Goal: Task Accomplishment & Management: Manage account settings

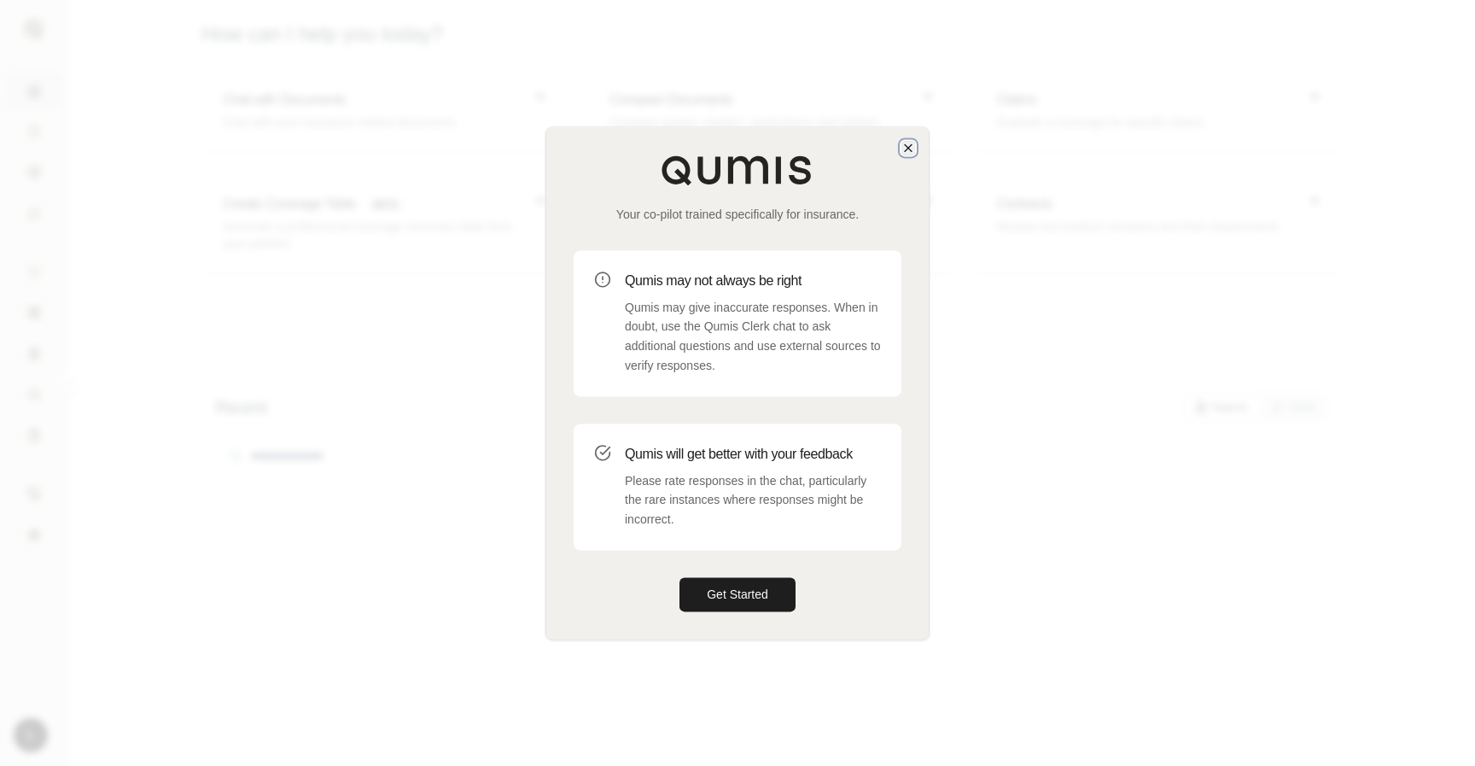
click at [907, 147] on icon "button" at bounding box center [908, 147] width 7 height 7
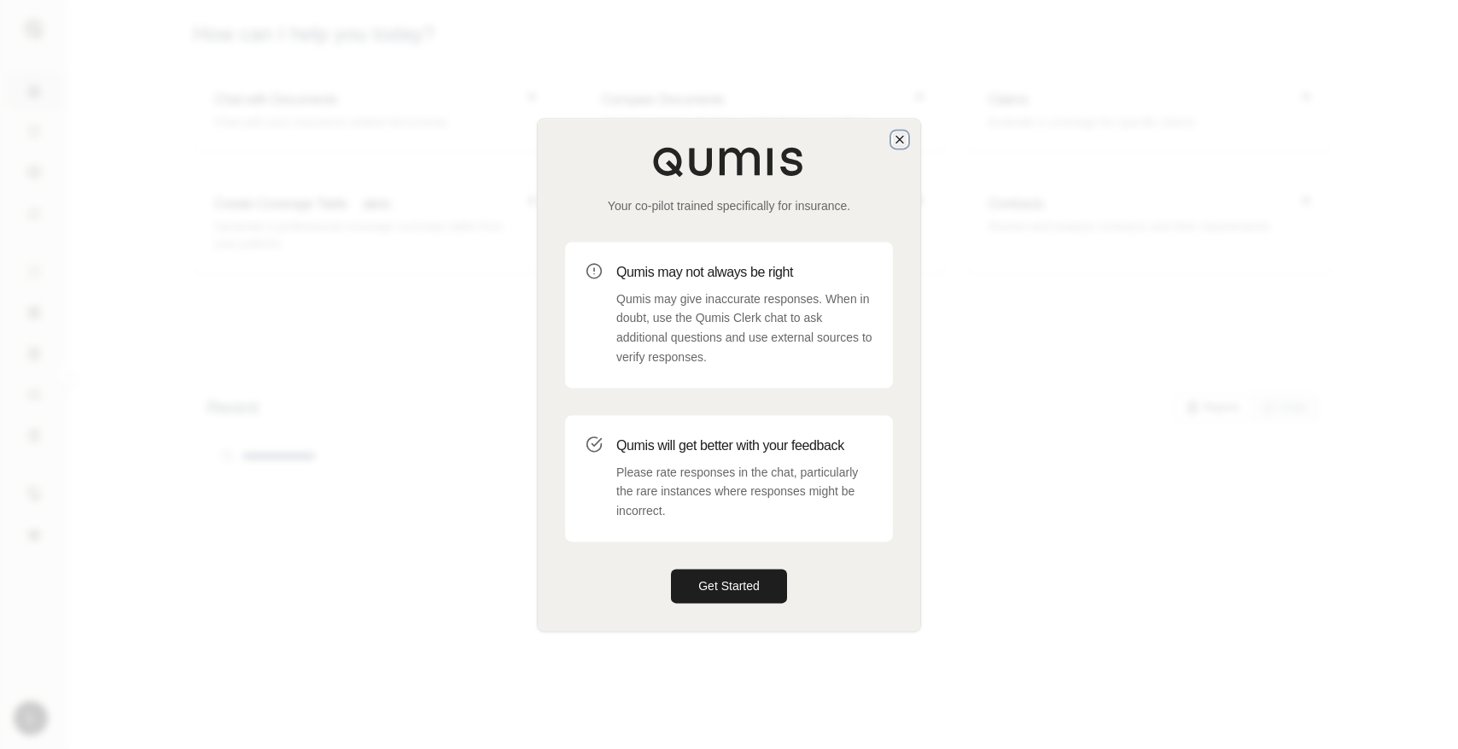
click at [898, 138] on icon "button" at bounding box center [900, 139] width 14 height 14
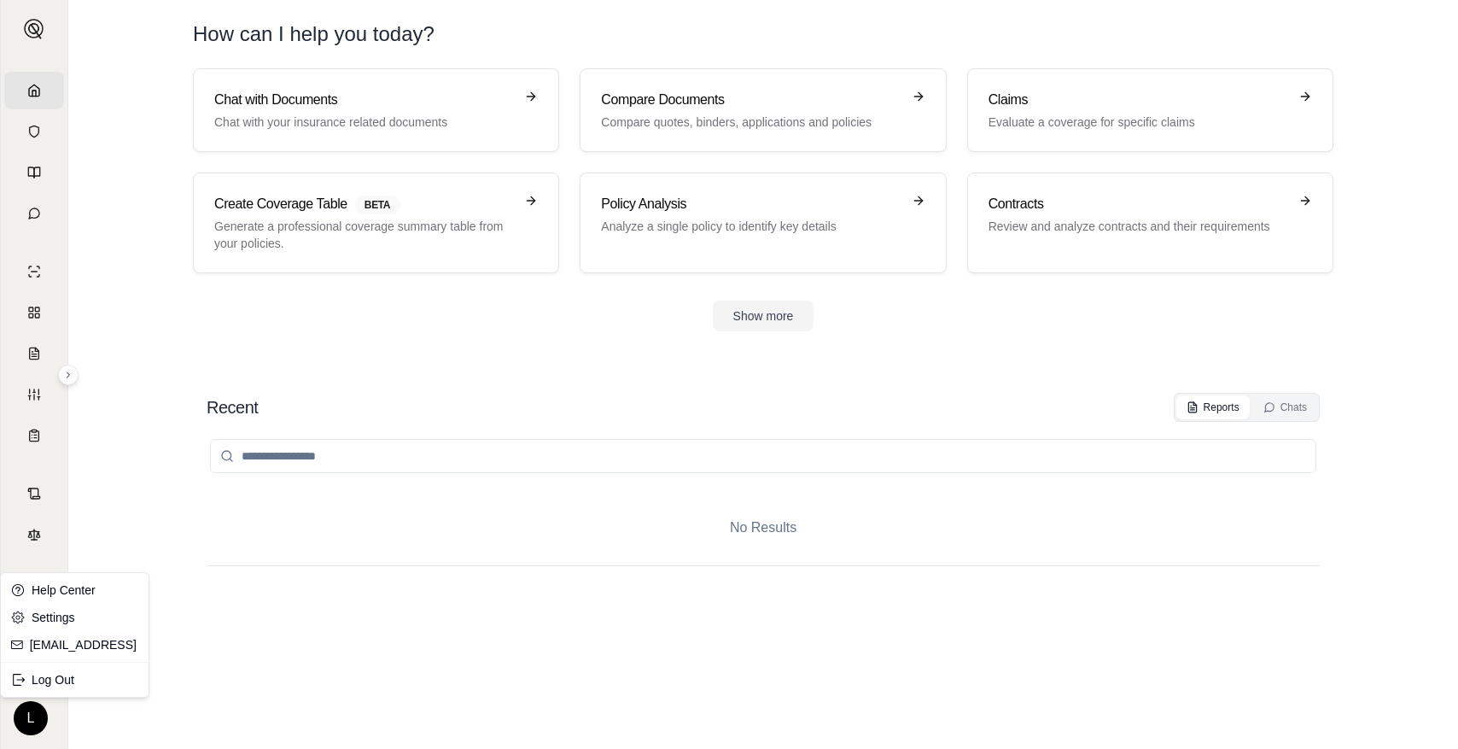
click at [37, 722] on html "Home Vault Prompts Chats Single Policy Comparisons Claims Custom Report Coverag…" at bounding box center [729, 374] width 1458 height 749
click at [310, 558] on html "Home Vault Prompts Chats Single Policy Comparisons Claims Custom Report Coverag…" at bounding box center [729, 374] width 1458 height 749
click at [31, 708] on html "Home Vault Prompts Chats Single Policy Comparisons Claims Custom Report Coverag…" at bounding box center [729, 374] width 1458 height 749
click at [174, 496] on html "Home Vault Prompts Chats Single Policy Comparisons Claims Custom Report Coverag…" at bounding box center [729, 374] width 1458 height 749
click at [39, 717] on div "L test SCS Agency" at bounding box center [34, 718] width 41 height 34
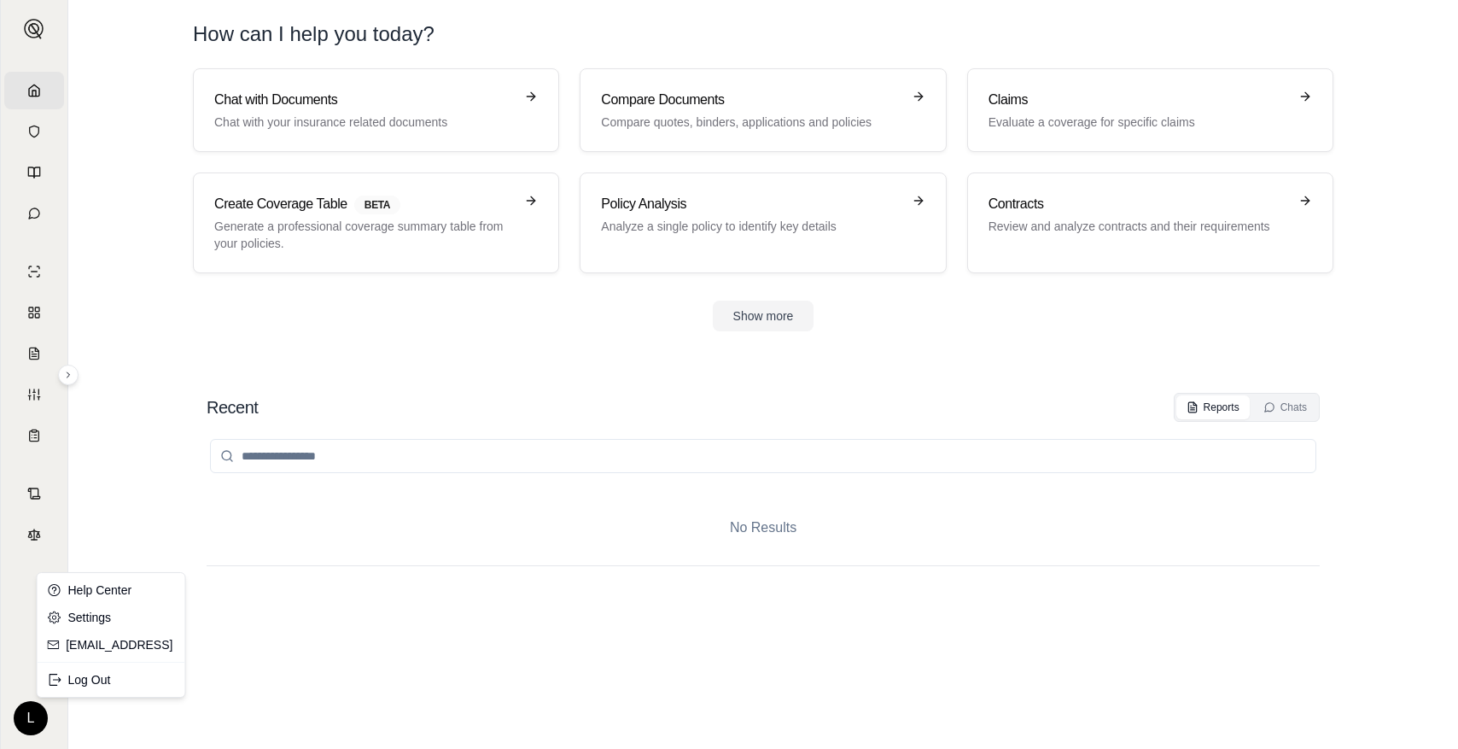
click at [42, 717] on html "Home Vault Prompts Chats Single Policy Comparisons Claims Custom Report Coverag…" at bounding box center [729, 374] width 1458 height 749
click at [55, 682] on div "Log Out" at bounding box center [74, 679] width 141 height 27
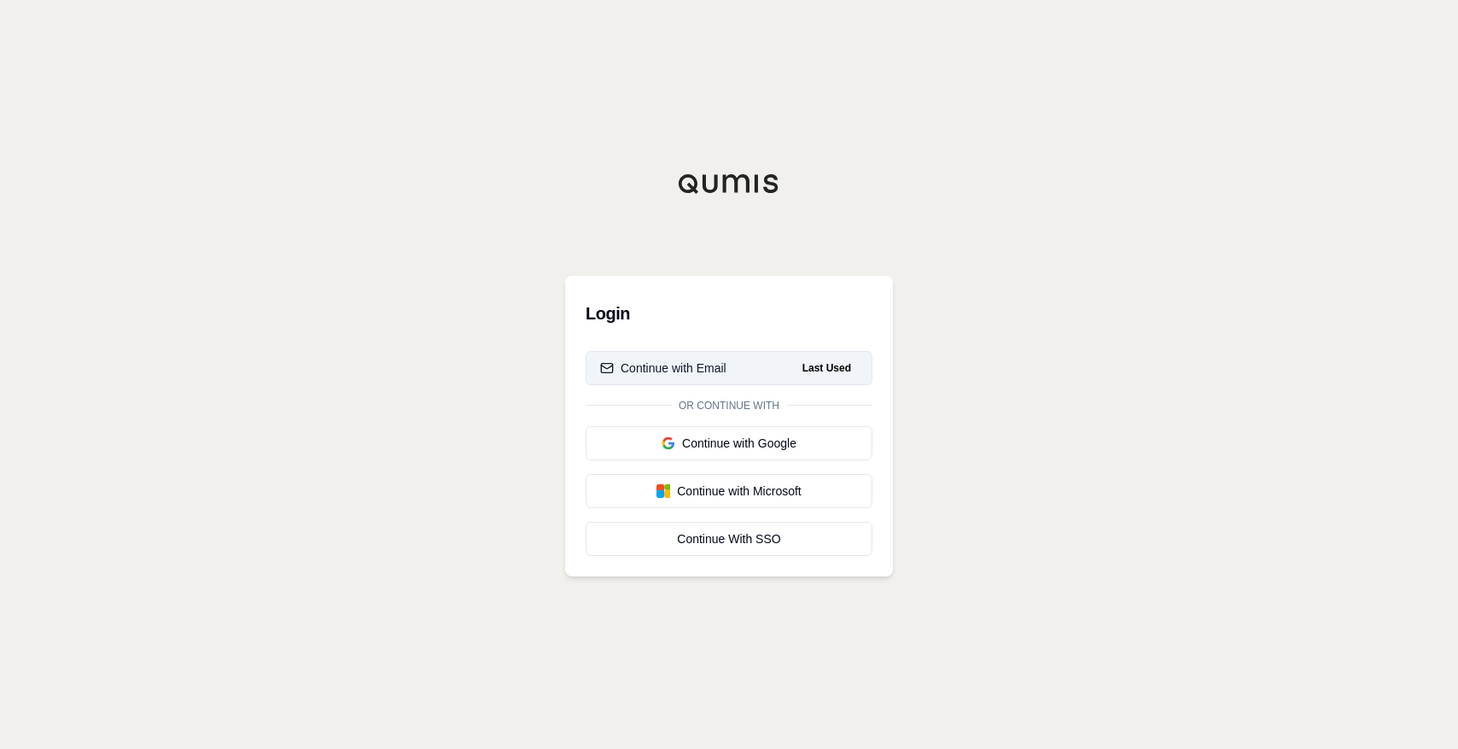
click at [689, 369] on div "Continue with Email" at bounding box center [663, 367] width 126 height 17
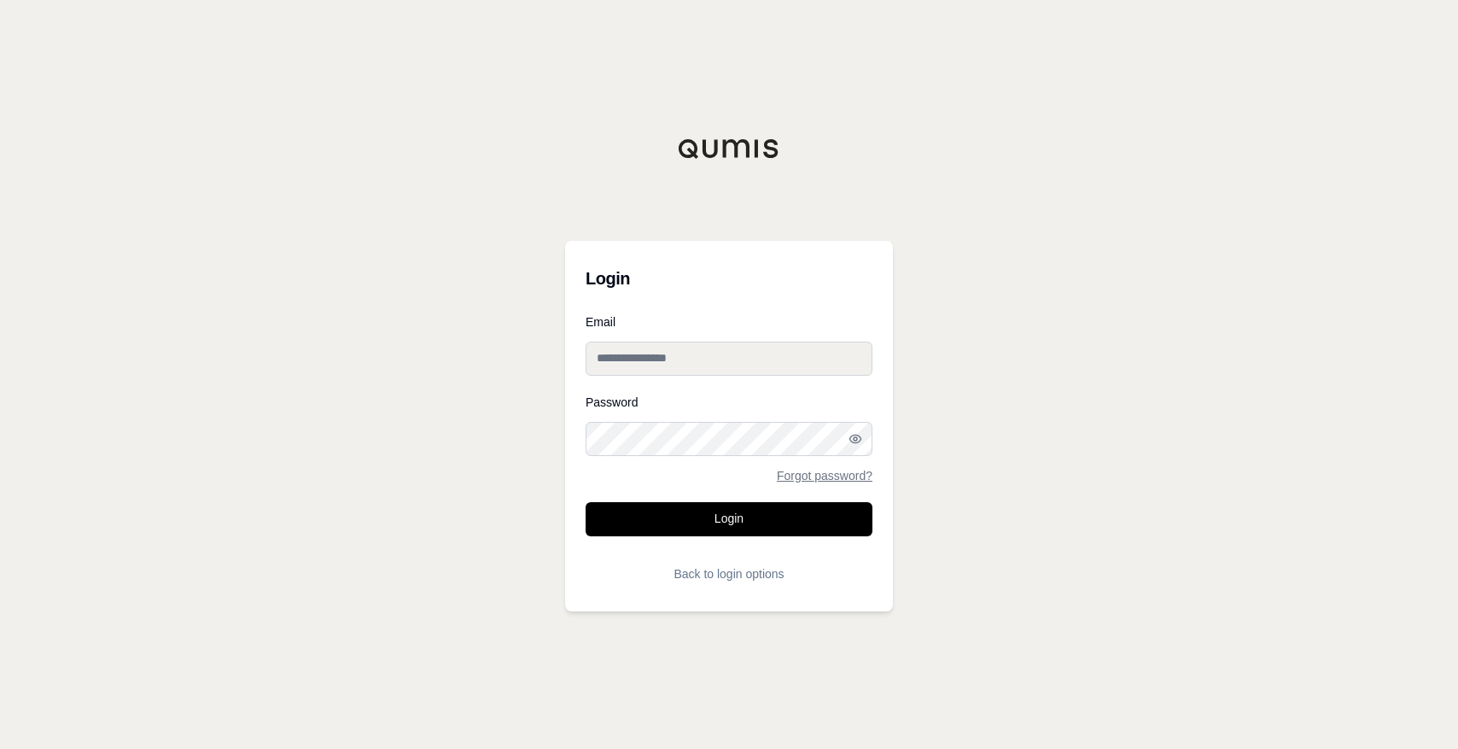
click at [702, 340] on div "Email" at bounding box center [728, 346] width 287 height 60
click at [674, 362] on input "Email" at bounding box center [728, 358] width 287 height 34
type input "**********"
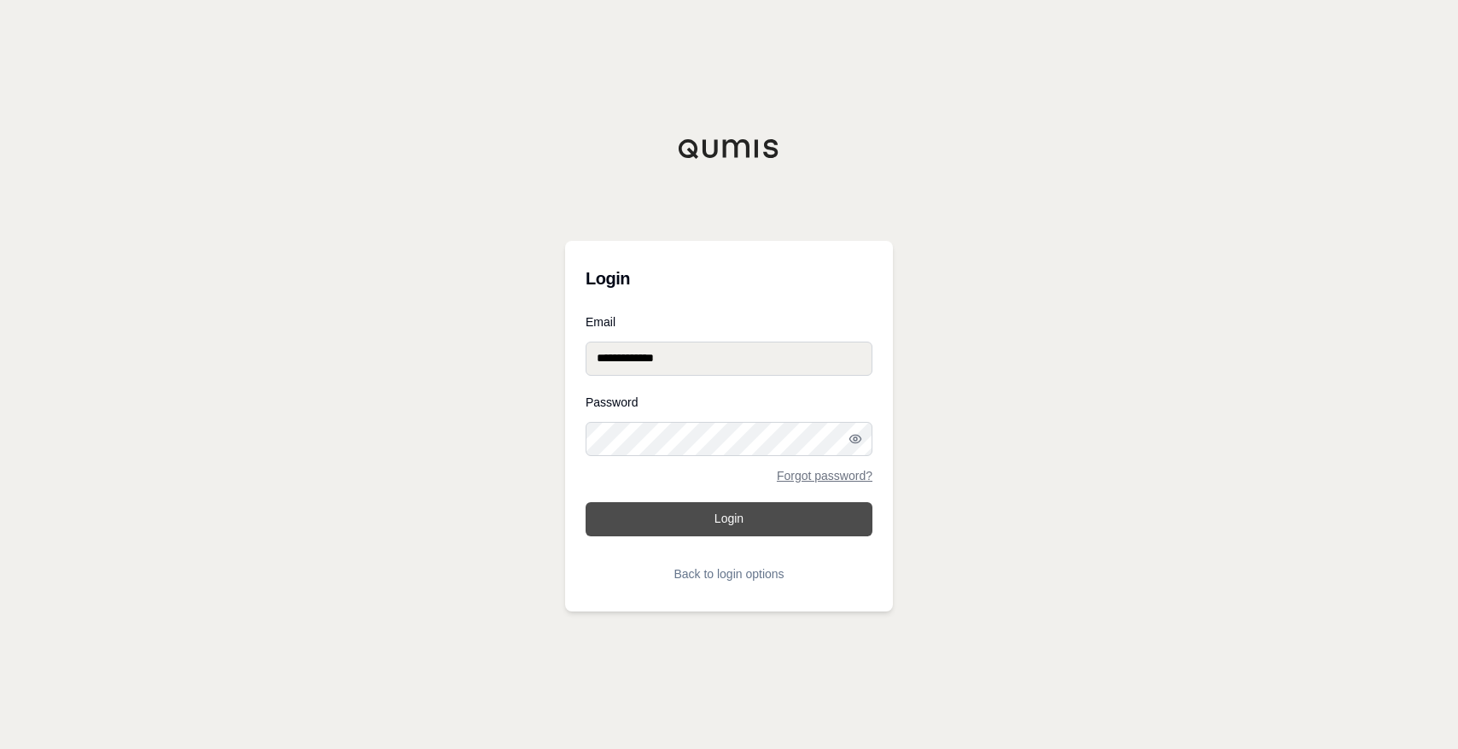
click at [732, 528] on button "Login" at bounding box center [728, 519] width 287 height 34
